Goal: Information Seeking & Learning: Learn about a topic

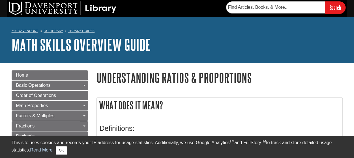
click at [264, 105] on h2 "What does it mean?" at bounding box center [220, 105] width 246 height 15
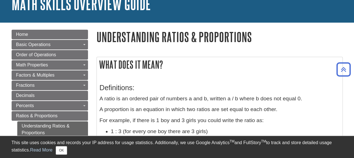
scroll to position [35, 0]
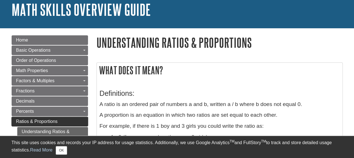
click at [48, 121] on span "Ratios & Proportions" at bounding box center [37, 121] width 42 height 5
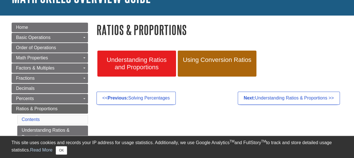
scroll to position [53, 0]
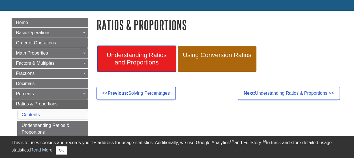
click at [138, 60] on span "Understanding Ratios and Proportions" at bounding box center [137, 59] width 70 height 15
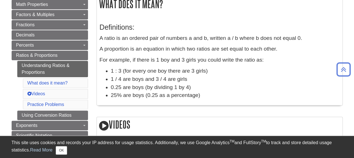
scroll to position [107, 0]
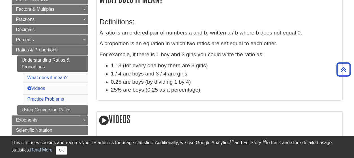
click at [214, 94] on li "25% are boys (0.25 as a percentage)" at bounding box center [225, 90] width 229 height 8
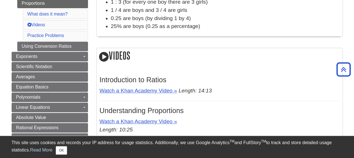
scroll to position [171, 0]
